Goal: Task Accomplishment & Management: Use online tool/utility

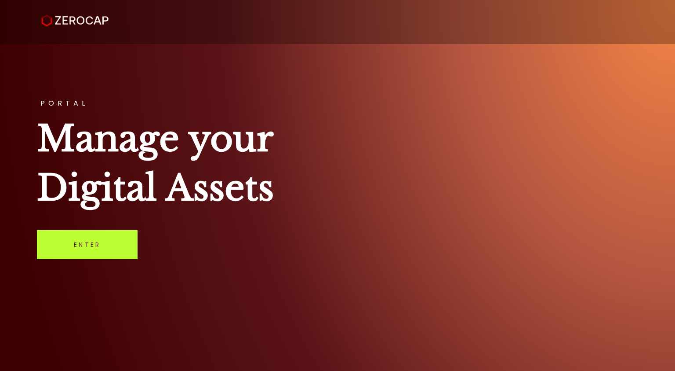
click at [102, 248] on link "Enter" at bounding box center [87, 244] width 101 height 29
click at [65, 247] on link "Enter" at bounding box center [87, 244] width 101 height 29
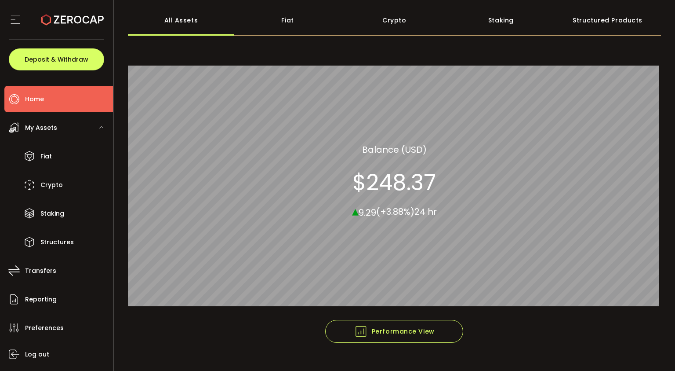
scroll to position [62, 0]
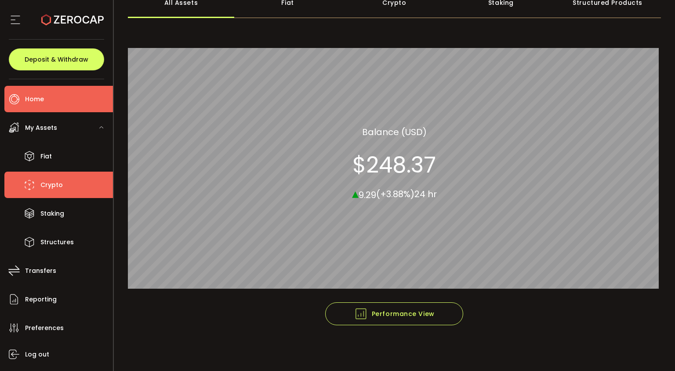
click at [67, 183] on li "Crypto" at bounding box center [58, 185] width 109 height 26
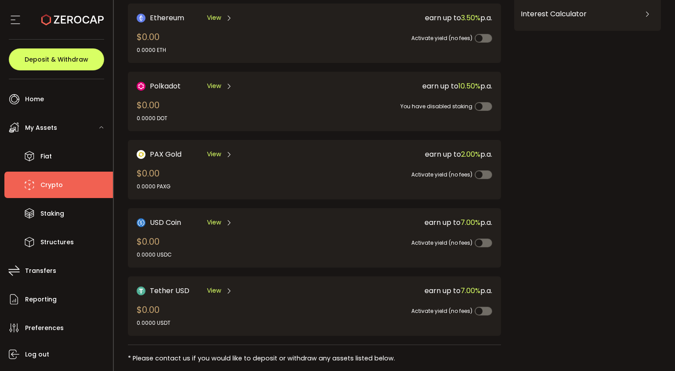
scroll to position [151, 0]
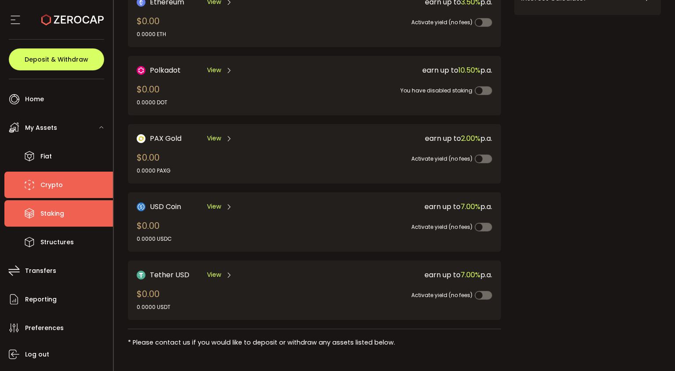
click at [61, 213] on span "Staking" at bounding box center [52, 213] width 24 height 13
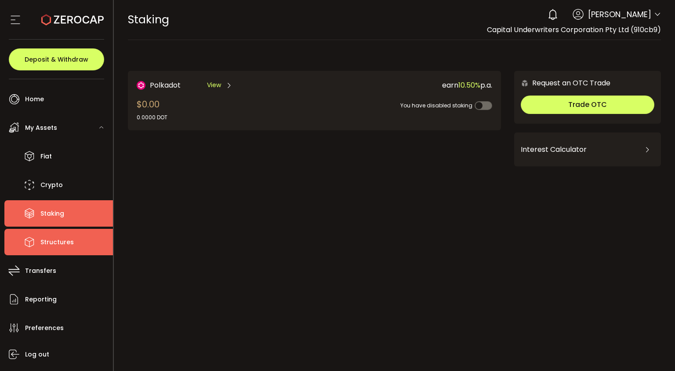
click at [47, 240] on span "Structures" at bounding box center [56, 242] width 33 height 13
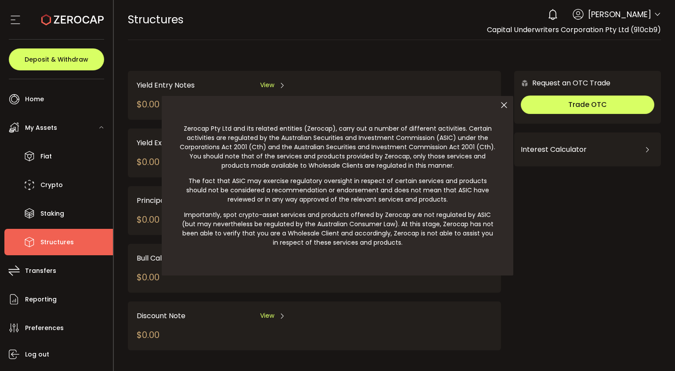
click at [43, 269] on div at bounding box center [337, 185] width 675 height 371
click at [504, 108] on icon at bounding box center [504, 105] width 18 height 18
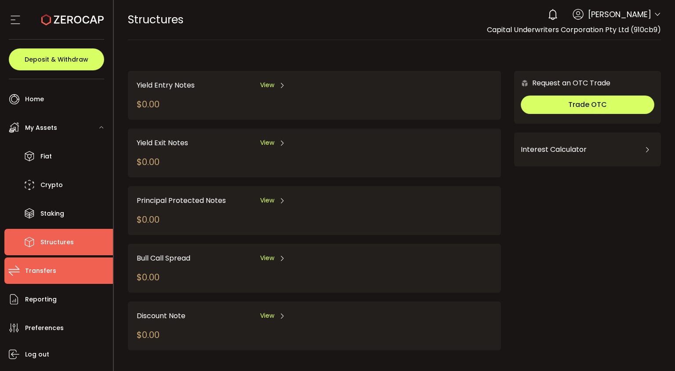
click at [37, 271] on span "Transfers" at bounding box center [40, 270] width 31 height 13
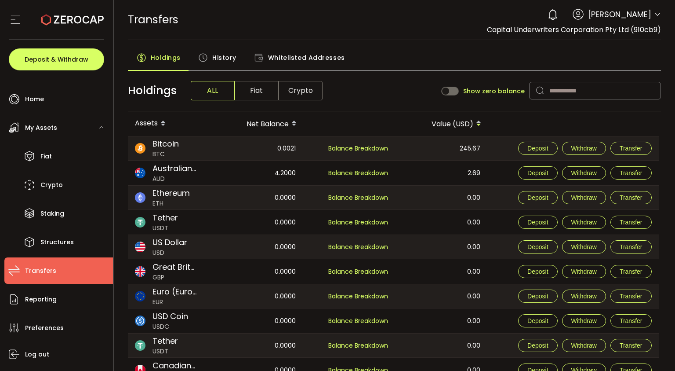
scroll to position [40, 0]
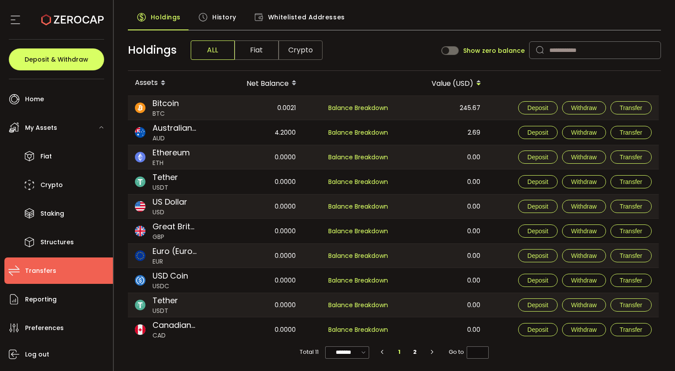
click at [229, 14] on span "History" at bounding box center [224, 17] width 24 height 18
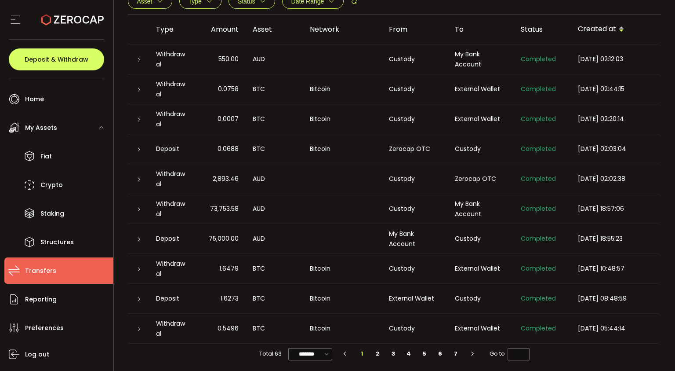
scroll to position [112, 0]
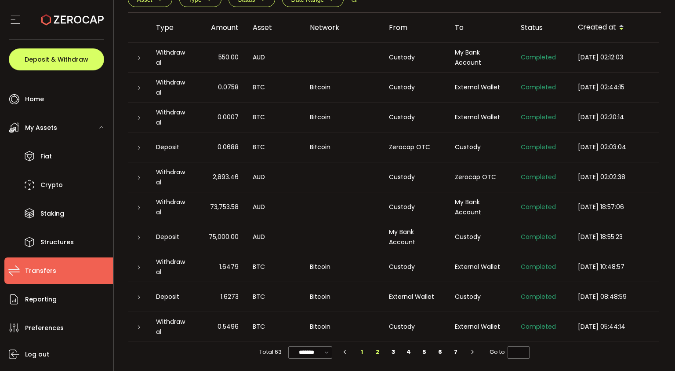
click at [379, 352] on li "2" at bounding box center [378, 352] width 16 height 12
type input "*"
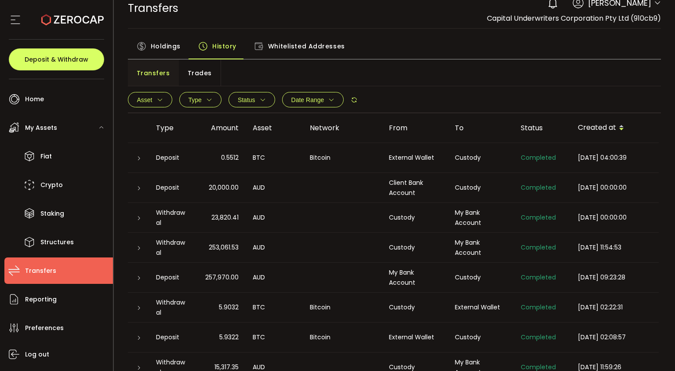
scroll to position [9, 0]
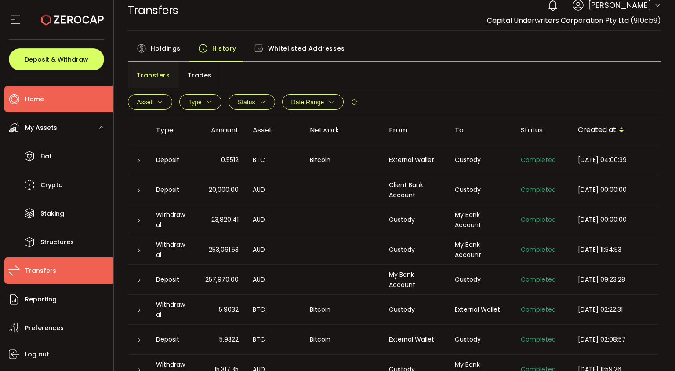
click at [58, 101] on li "Home" at bounding box center [58, 99] width 109 height 26
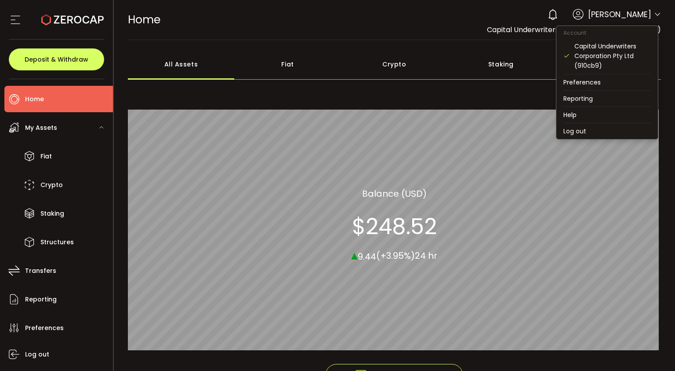
click at [655, 15] on icon at bounding box center [657, 14] width 7 height 7
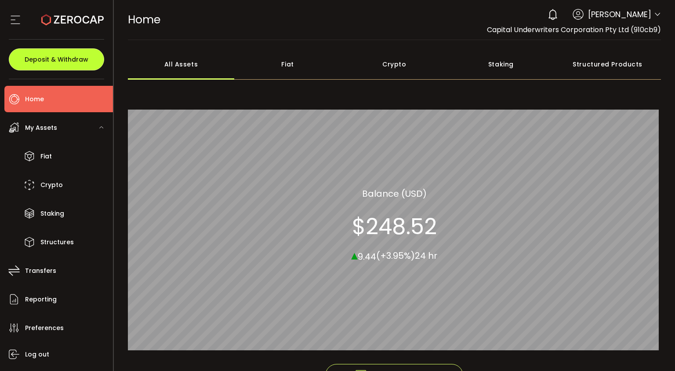
click at [81, 64] on button "Deposit & Withdraw" at bounding box center [56, 59] width 95 height 22
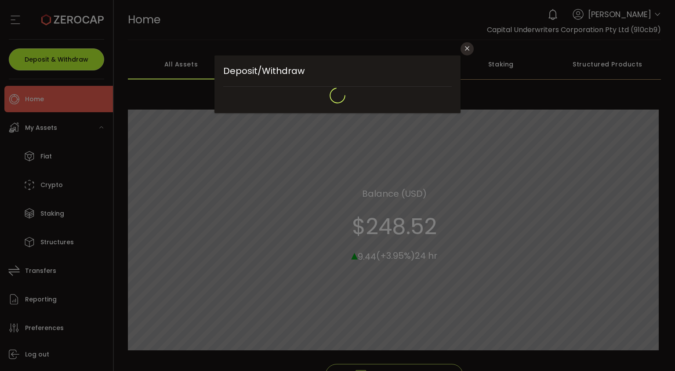
type input "**********"
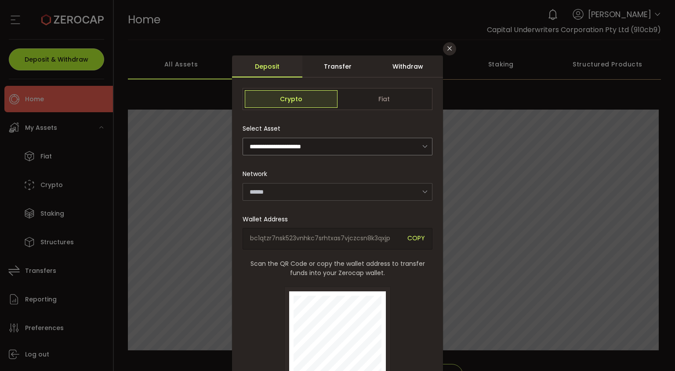
type input "*******"
click at [420, 145] on icon "dialog" at bounding box center [425, 146] width 11 height 18
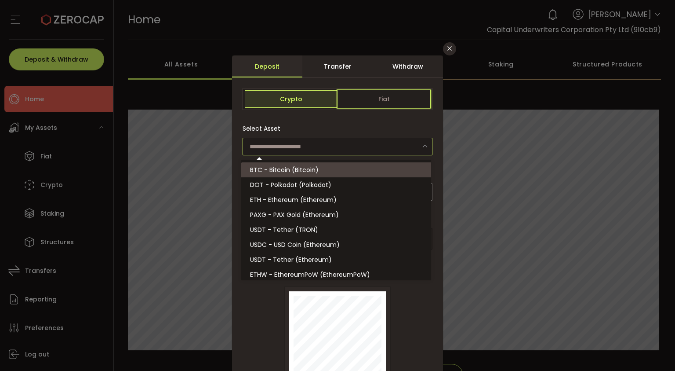
click at [387, 97] on span "Fiat" at bounding box center [384, 99] width 93 height 18
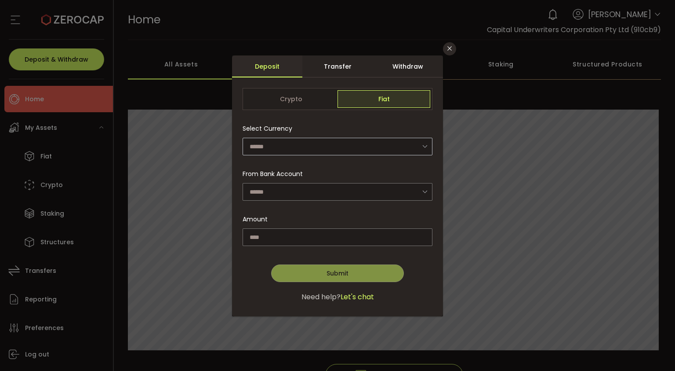
click at [429, 146] on icon "dialog" at bounding box center [425, 146] width 11 height 18
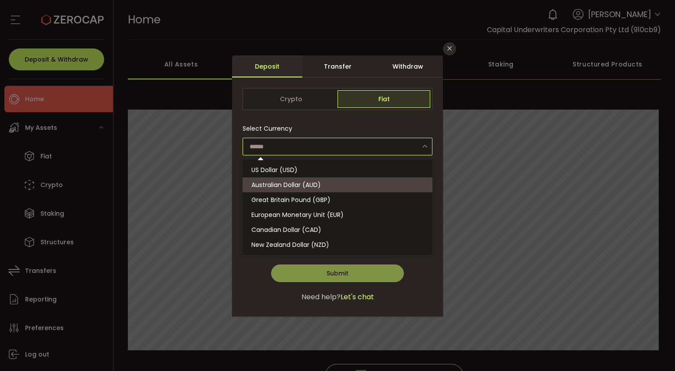
click at [302, 181] on span "Australian Dollar (AUD)" at bounding box center [286, 184] width 69 height 9
type input "**********"
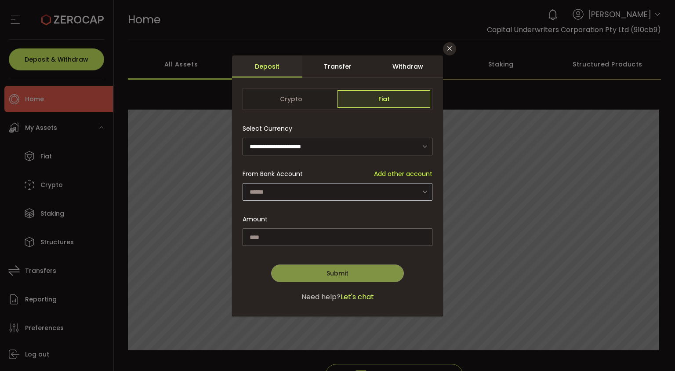
click at [424, 186] on icon "dialog" at bounding box center [425, 191] width 11 height 18
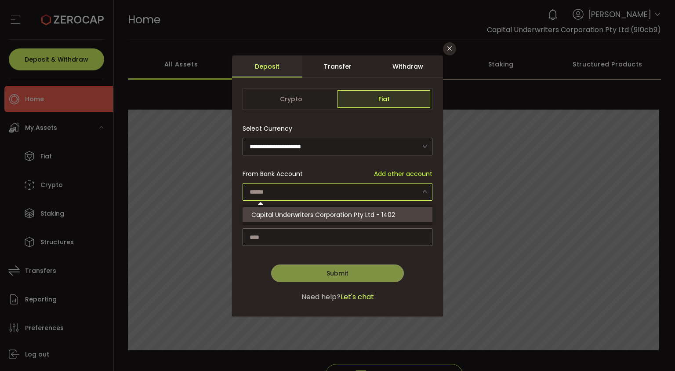
click at [374, 209] on li "Capital Underwriters Corporation Pty Ltd - 1402" at bounding box center [339, 214] width 193 height 15
type input "**********"
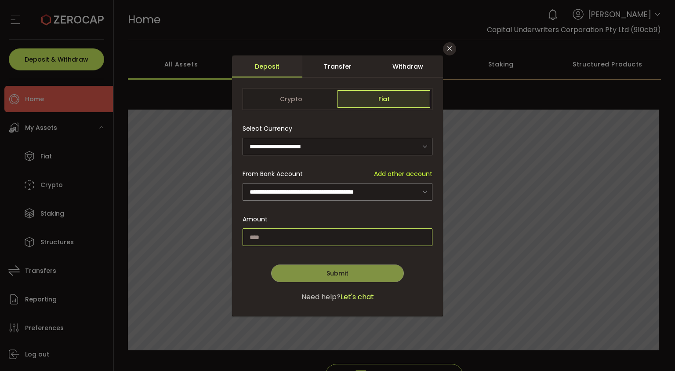
click at [246, 234] on input "dialog" at bounding box center [338, 237] width 190 height 18
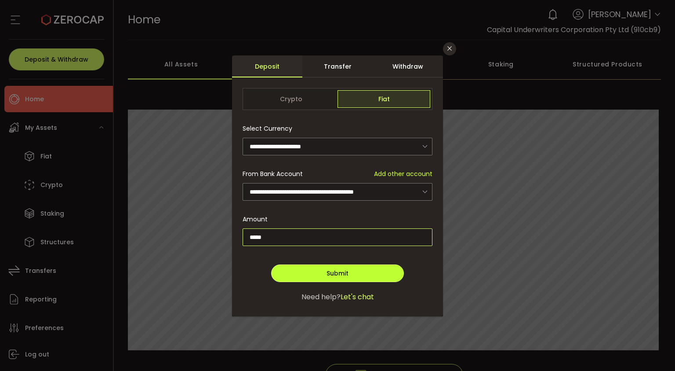
type input "*****"
click at [338, 270] on span "Submit" at bounding box center [338, 273] width 22 height 9
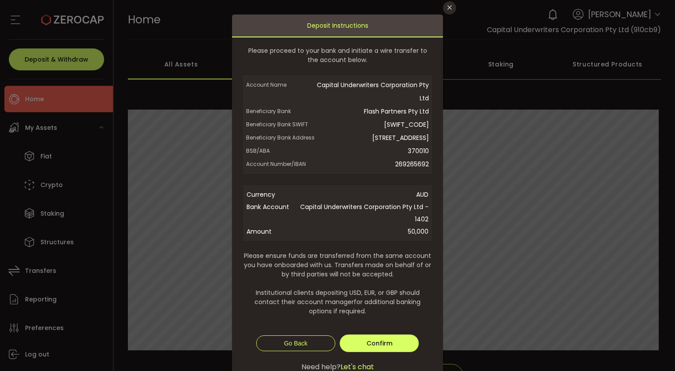
scroll to position [44, 0]
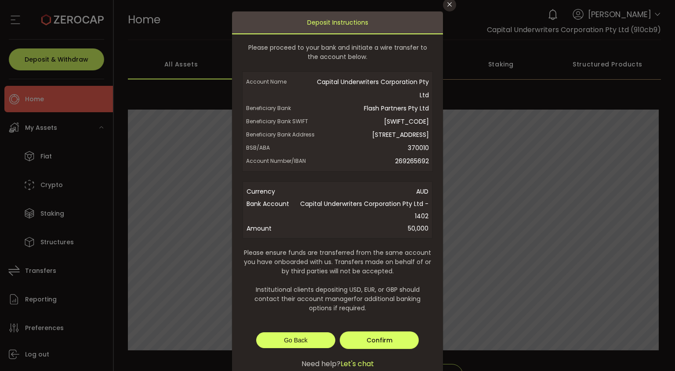
click at [287, 348] on button "Go Back" at bounding box center [295, 340] width 79 height 16
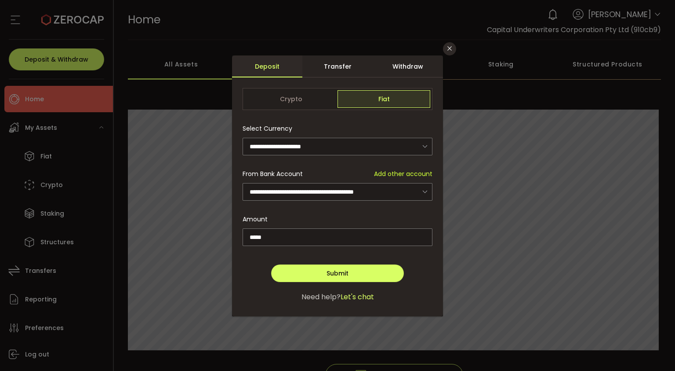
scroll to position [0, 0]
